Goal: Task Accomplishment & Management: Use online tool/utility

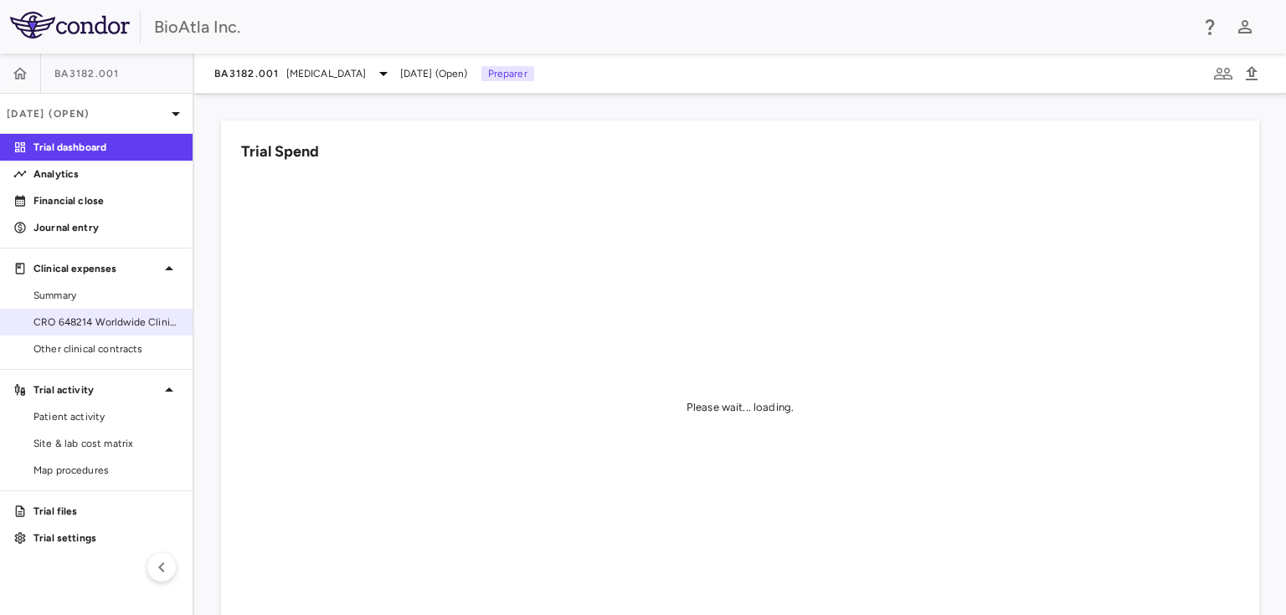
click at [90, 312] on link "CRO 648214 Worldwide Clinical Trials Holdings, Inc." at bounding box center [96, 322] width 193 height 25
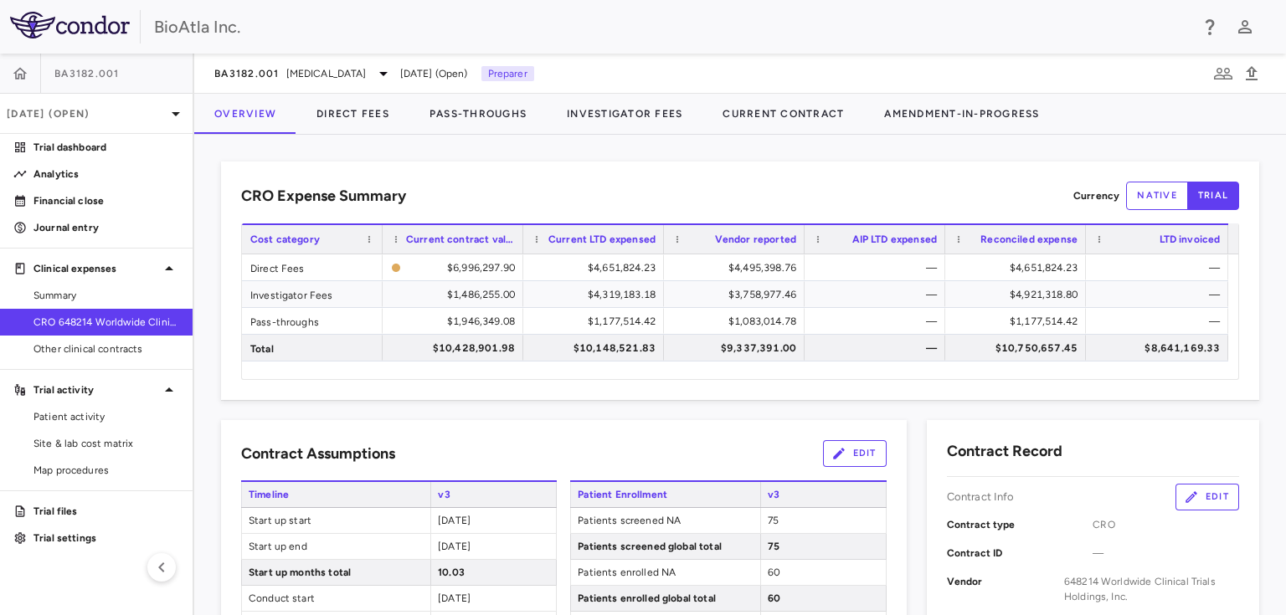
click at [85, 319] on span "CRO 648214 Worldwide Clinical Trials Holdings, Inc." at bounding box center [106, 322] width 146 height 15
click at [333, 108] on button "Direct Fees" at bounding box center [352, 114] width 113 height 40
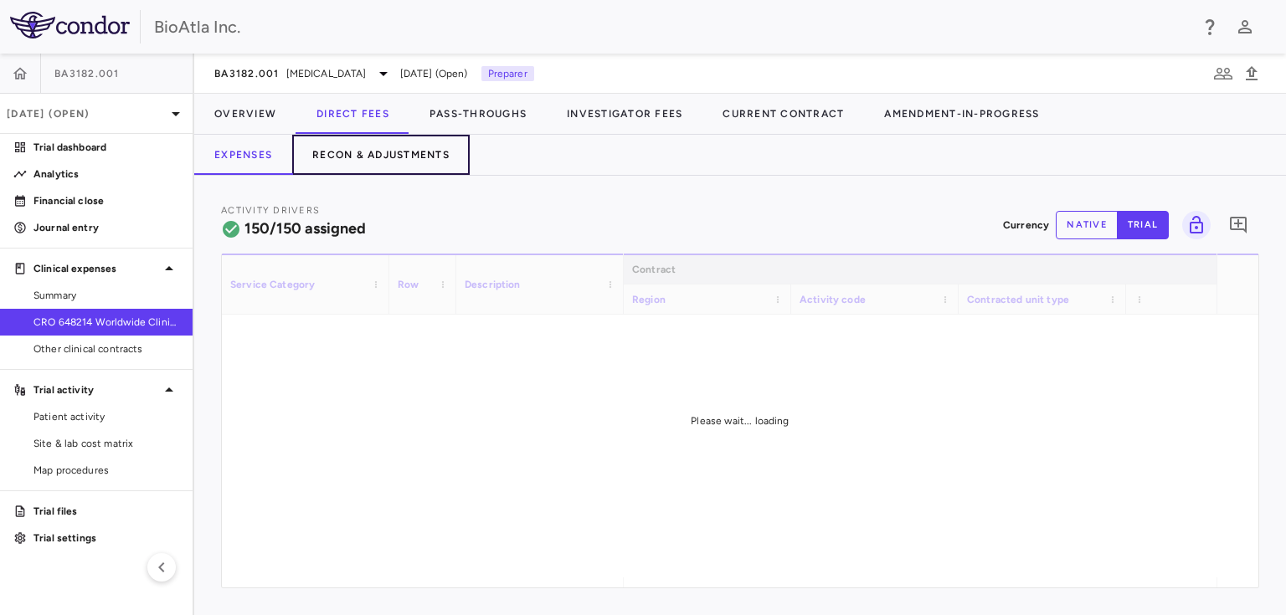
click at [362, 151] on button "Recon & Adjustments" at bounding box center [380, 155] width 177 height 40
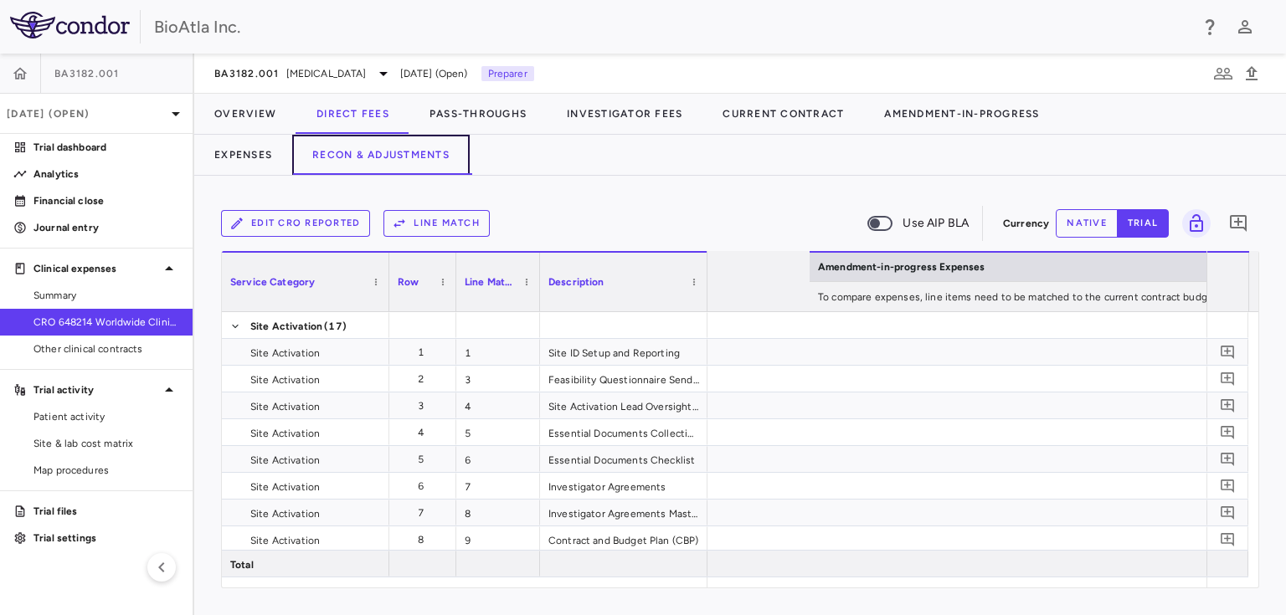
scroll to position [0, 3644]
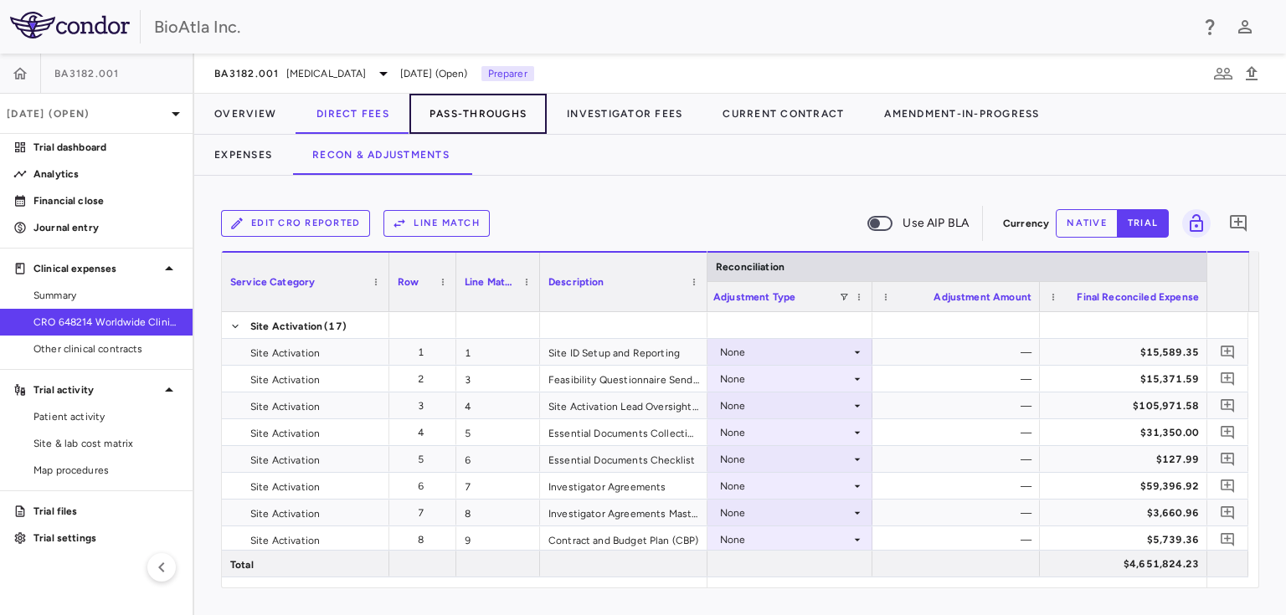
click at [478, 113] on button "Pass-Throughs" at bounding box center [477, 114] width 137 height 40
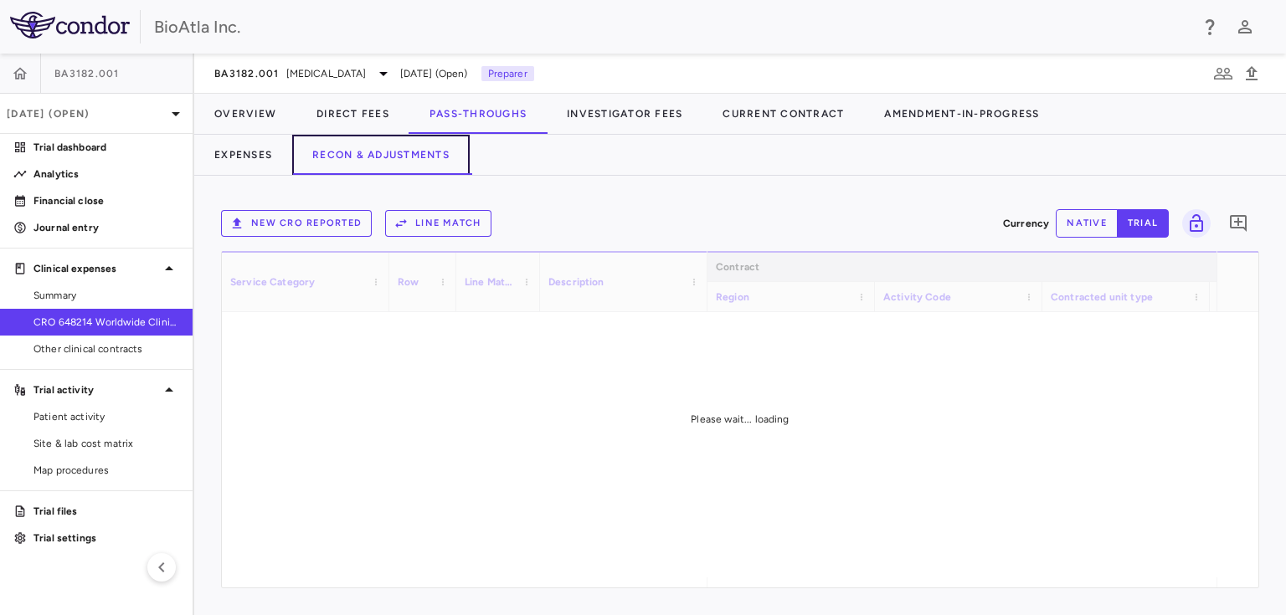
click at [411, 150] on button "Recon & Adjustments" at bounding box center [380, 155] width 177 height 40
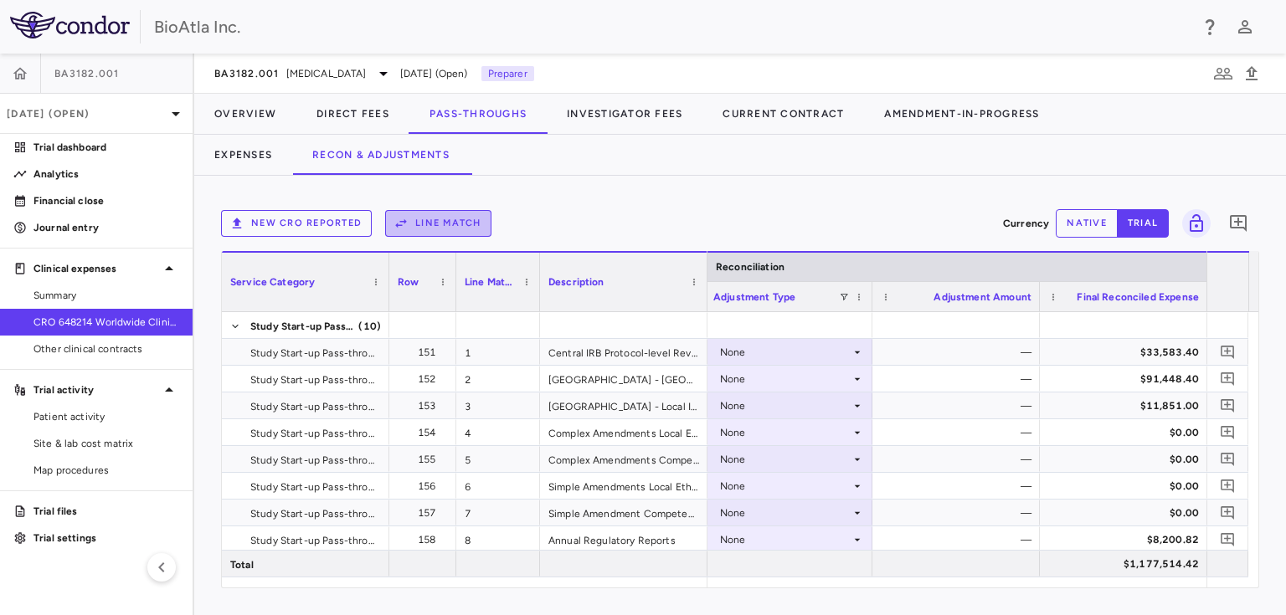
click at [431, 219] on button "Line Match" at bounding box center [438, 223] width 106 height 27
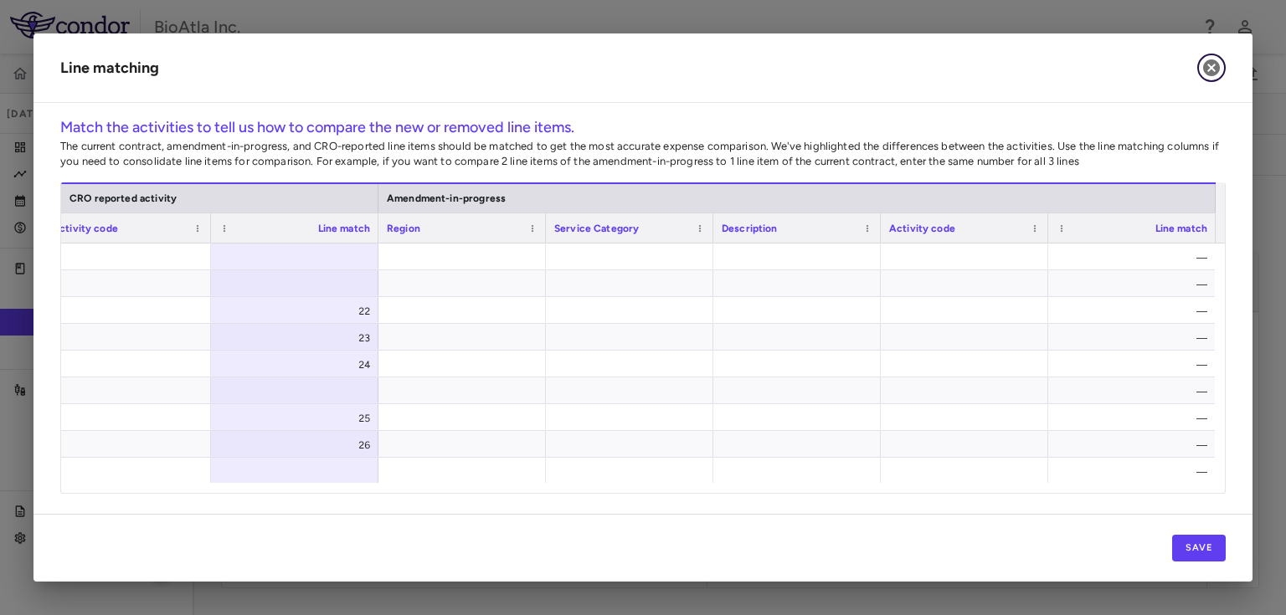
click at [1214, 66] on icon "button" at bounding box center [1211, 67] width 17 height 17
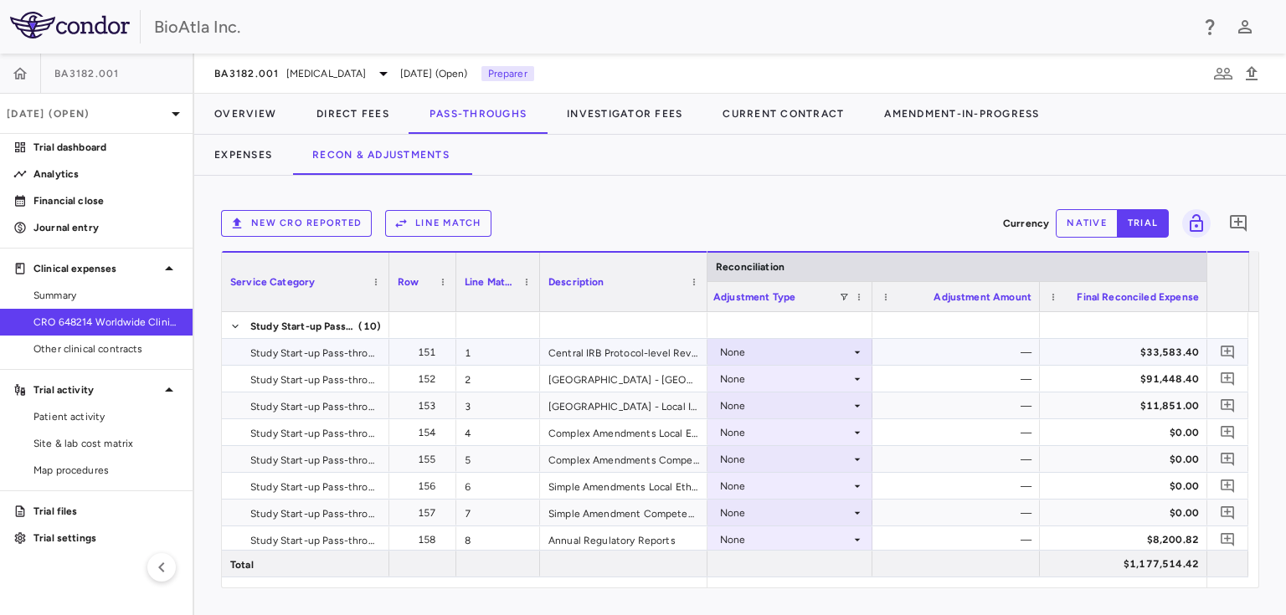
click at [856, 349] on icon at bounding box center [857, 352] width 13 height 13
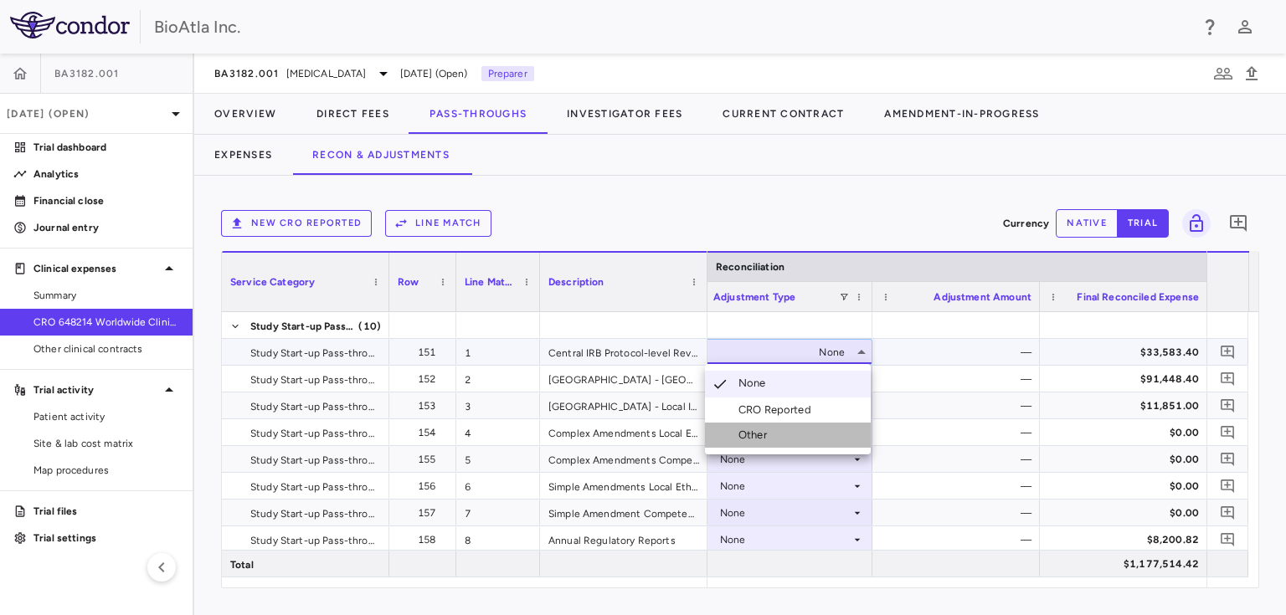
click at [771, 439] on div "Other" at bounding box center [755, 435] width 35 height 15
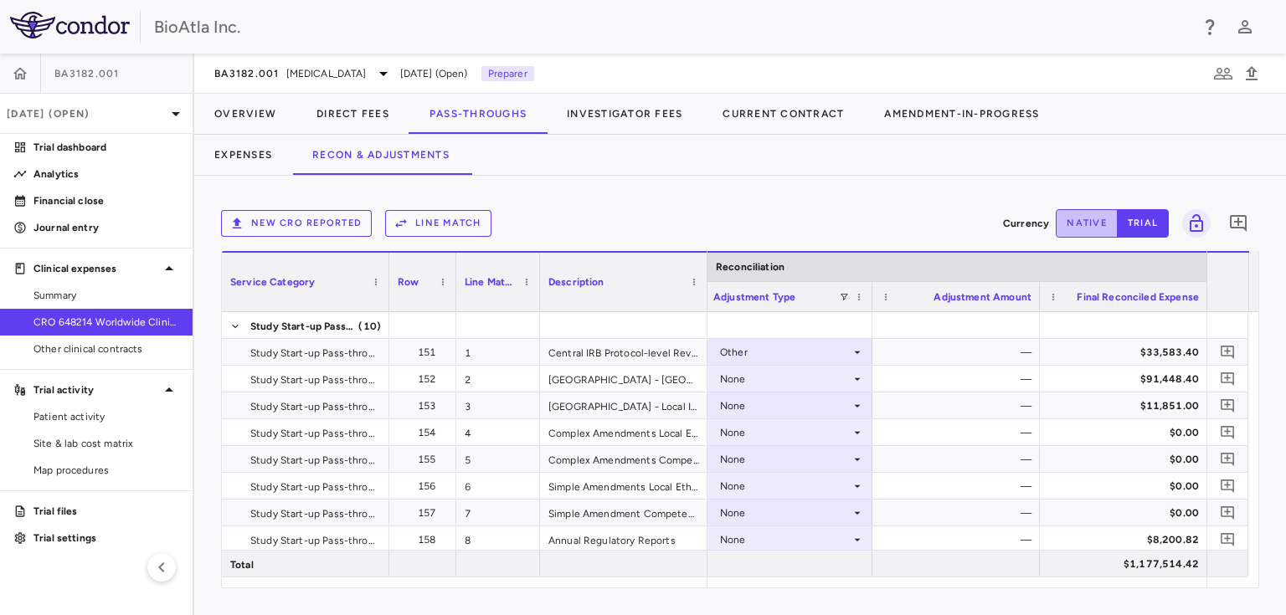
click at [1080, 218] on button "native" at bounding box center [1087, 223] width 62 height 28
click at [1001, 339] on div "$0.00" at bounding box center [959, 352] width 144 height 27
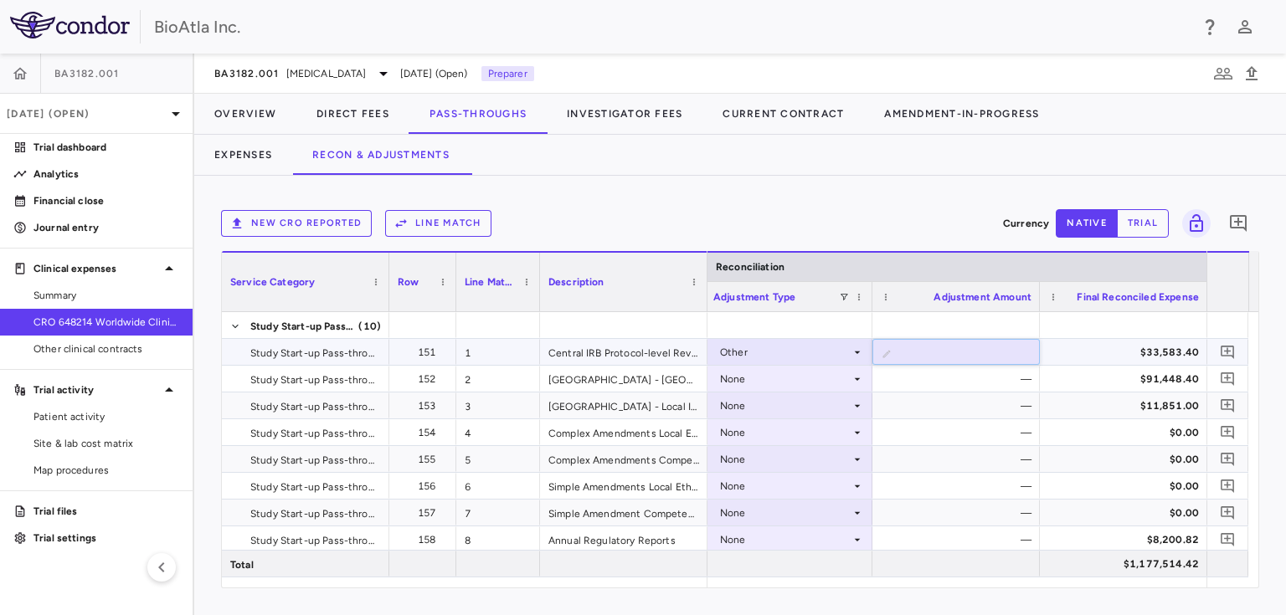
drag, startPoint x: 984, startPoint y: 352, endPoint x: 1041, endPoint y: 350, distance: 57.8
type input "*******"
click at [1036, 345] on input "*******" at bounding box center [968, 354] width 141 height 28
click at [1063, 386] on div "$91,448.40" at bounding box center [1127, 379] width 144 height 27
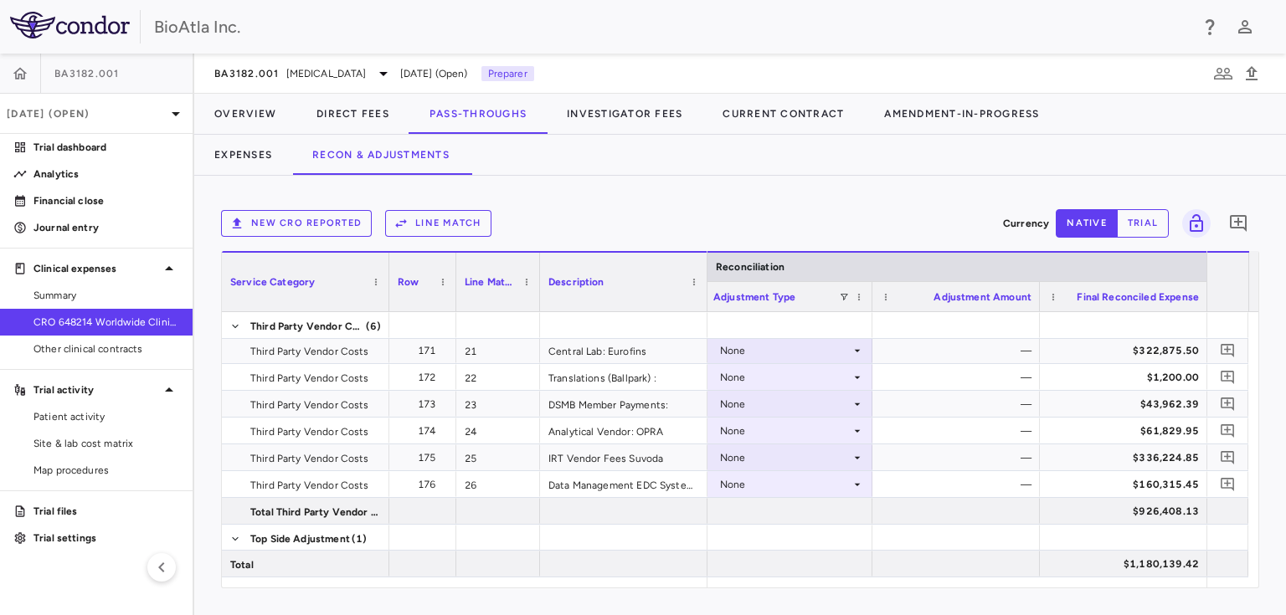
scroll to position [779, 0]
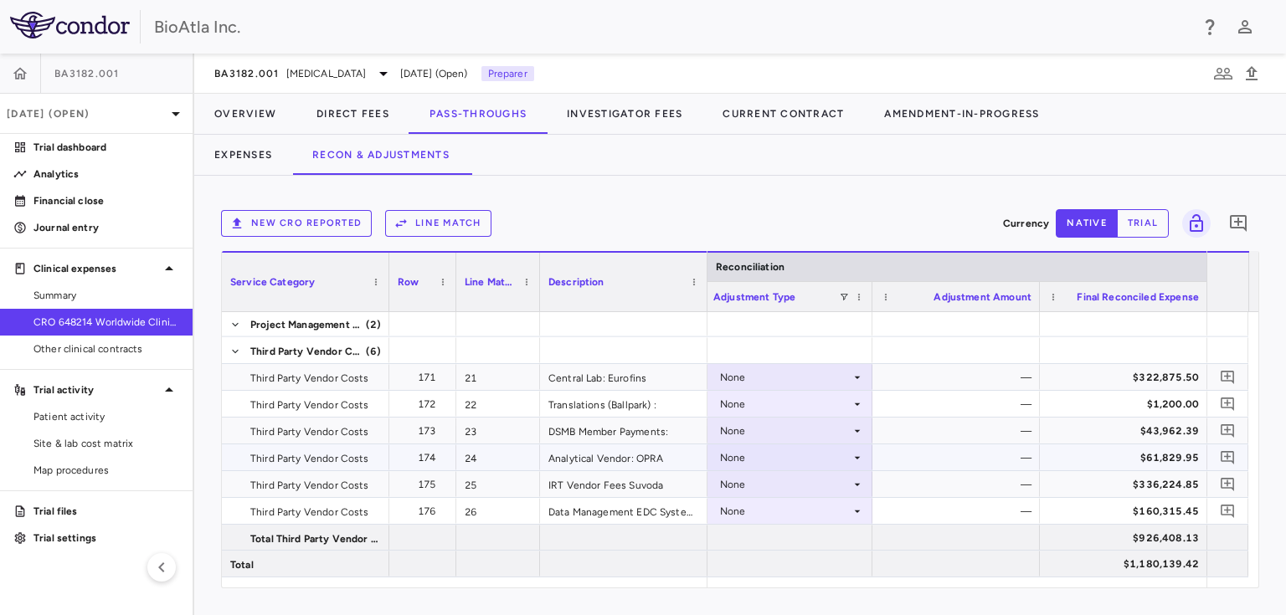
click at [853, 455] on icon at bounding box center [857, 457] width 13 height 13
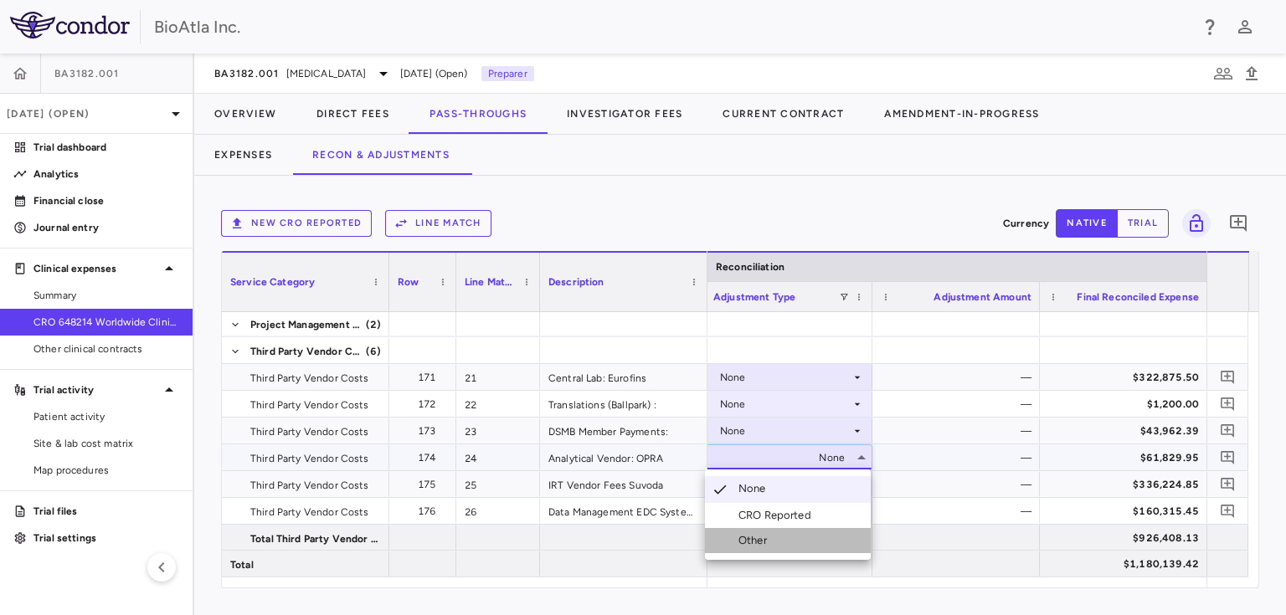
click at [730, 542] on div at bounding box center [722, 540] width 20 height 15
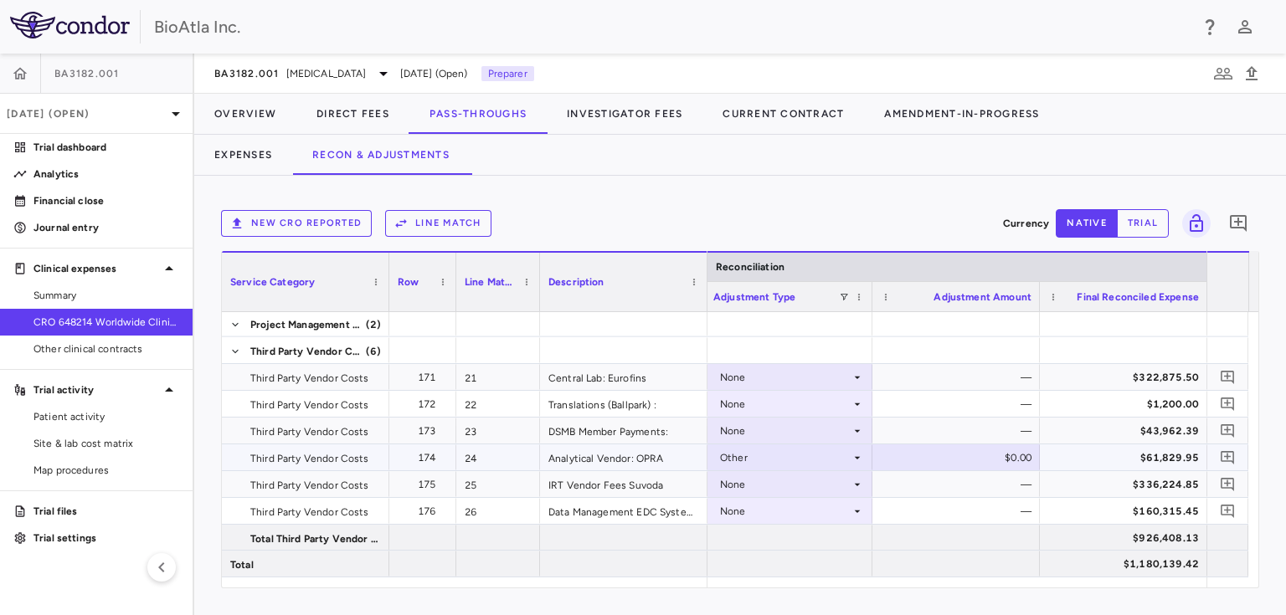
click at [943, 450] on div "$0.00" at bounding box center [959, 458] width 144 height 27
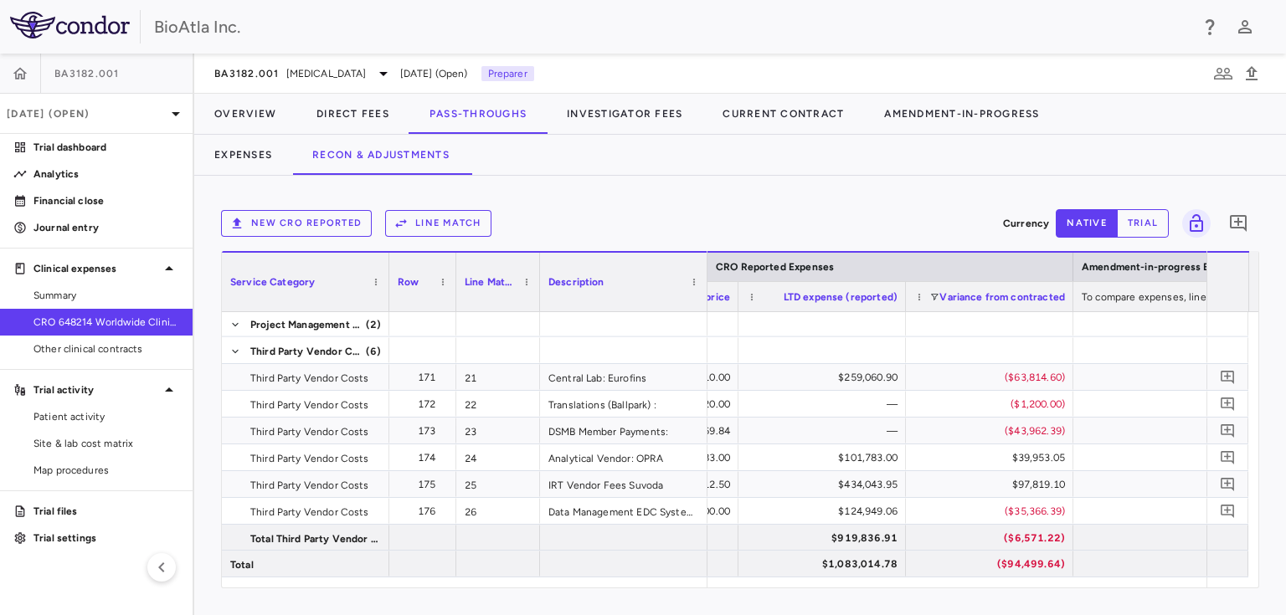
scroll to position [0, 2751]
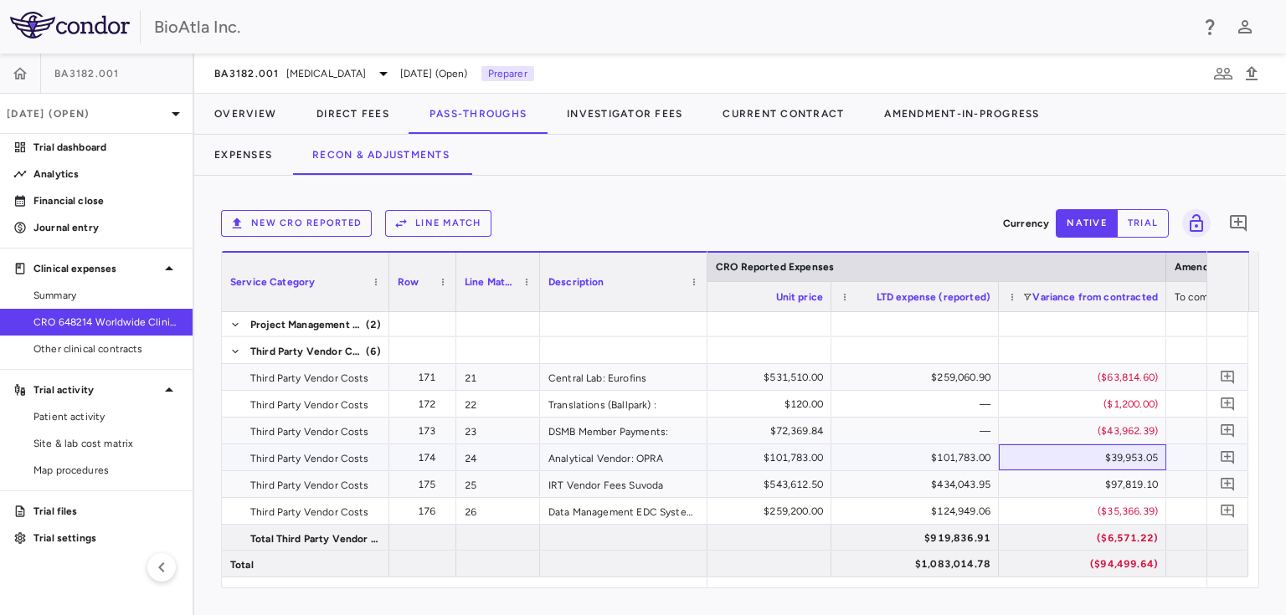
click at [1088, 461] on div "$39,953.05" at bounding box center [1086, 458] width 144 height 27
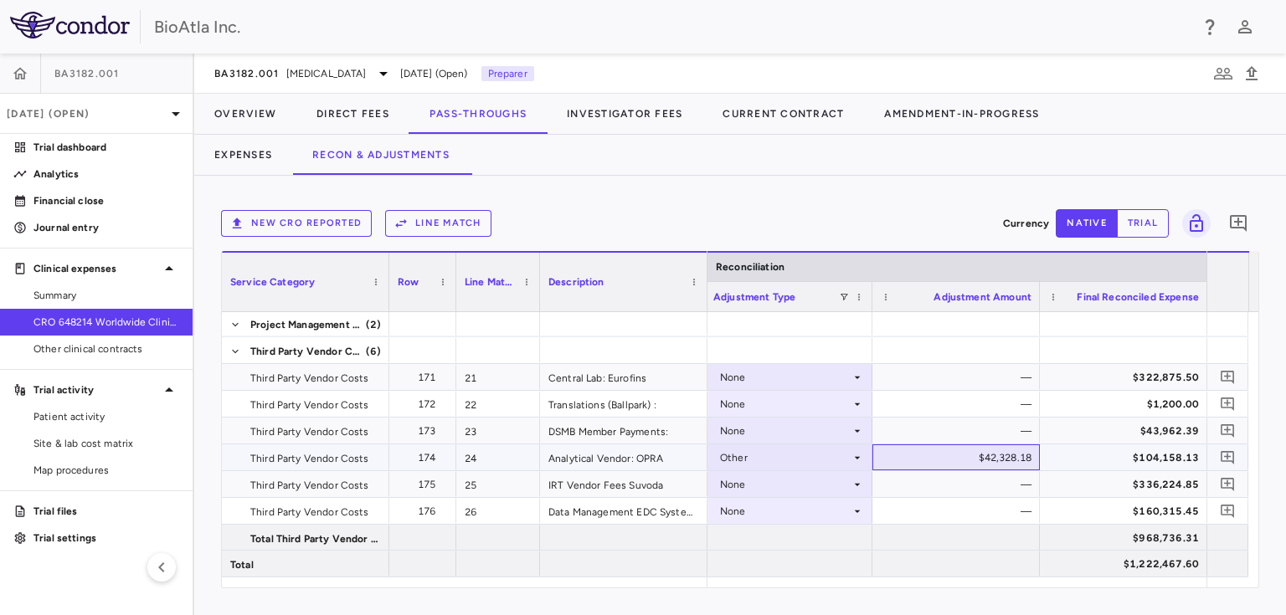
drag, startPoint x: 914, startPoint y: 460, endPoint x: 1014, endPoint y: 462, distance: 99.7
click at [1014, 462] on div "$42,328.18" at bounding box center [959, 458] width 144 height 27
drag, startPoint x: 1010, startPoint y: 455, endPoint x: 914, endPoint y: 466, distance: 96.1
click at [917, 468] on input "********" at bounding box center [968, 459] width 141 height 28
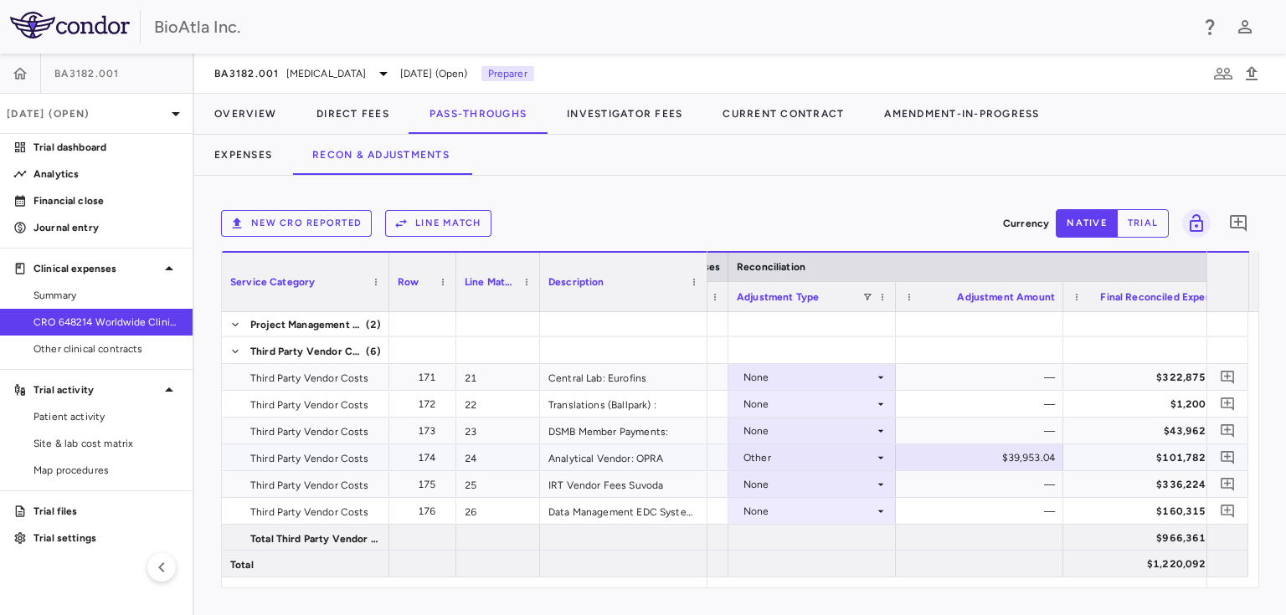
click at [1041, 455] on div "$39,953.04" at bounding box center [983, 458] width 144 height 27
type input "********"
click at [1104, 478] on div "$336,224.85" at bounding box center [1150, 484] width 144 height 27
